Goal: Navigation & Orientation: Find specific page/section

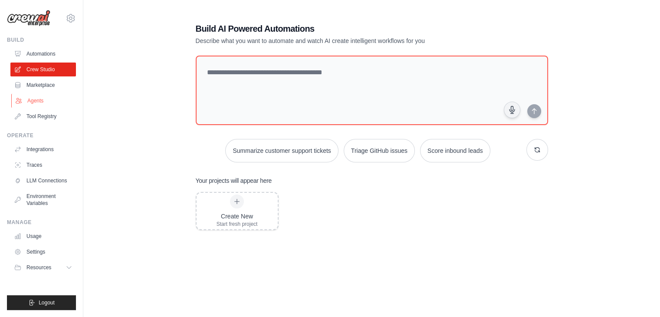
click at [38, 100] on link "Agents" at bounding box center [44, 101] width 66 height 14
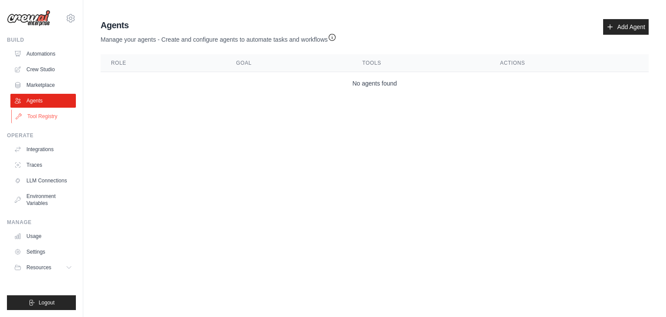
click at [35, 115] on link "Tool Registry" at bounding box center [44, 116] width 66 height 14
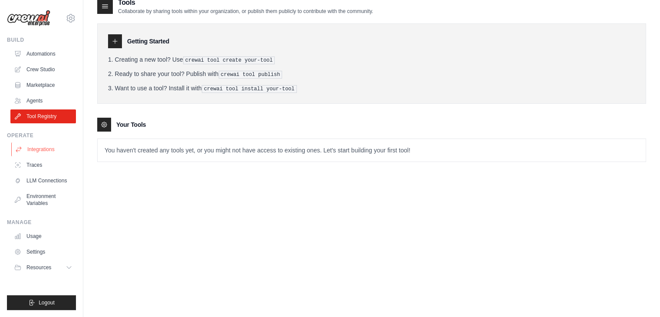
scroll to position [17, 0]
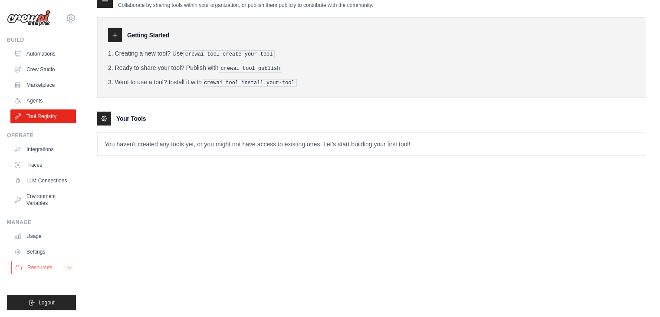
click at [42, 267] on span "Resources" at bounding box center [39, 267] width 25 height 7
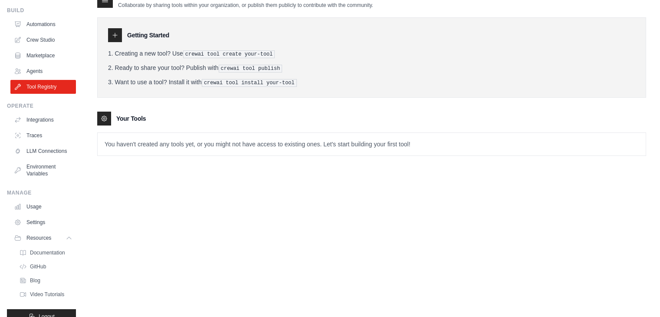
scroll to position [50, 0]
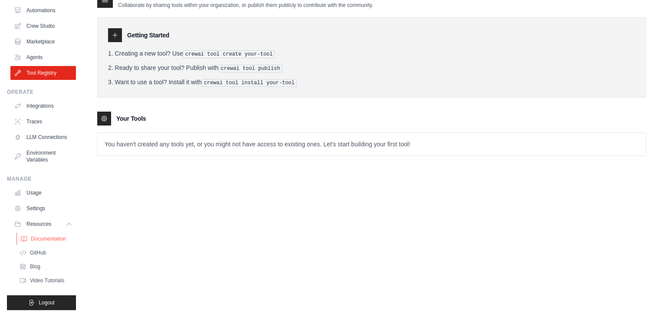
click at [51, 238] on span "Documentation" at bounding box center [48, 238] width 35 height 7
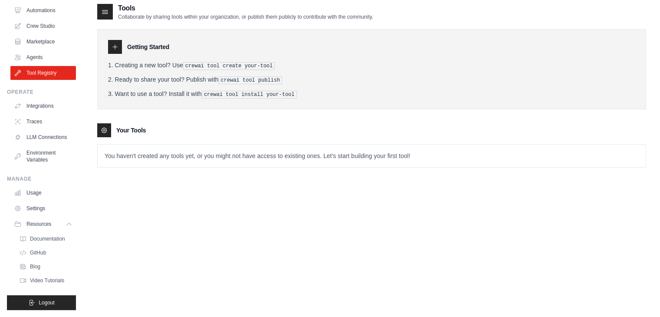
scroll to position [0, 0]
